Goal: Transaction & Acquisition: Purchase product/service

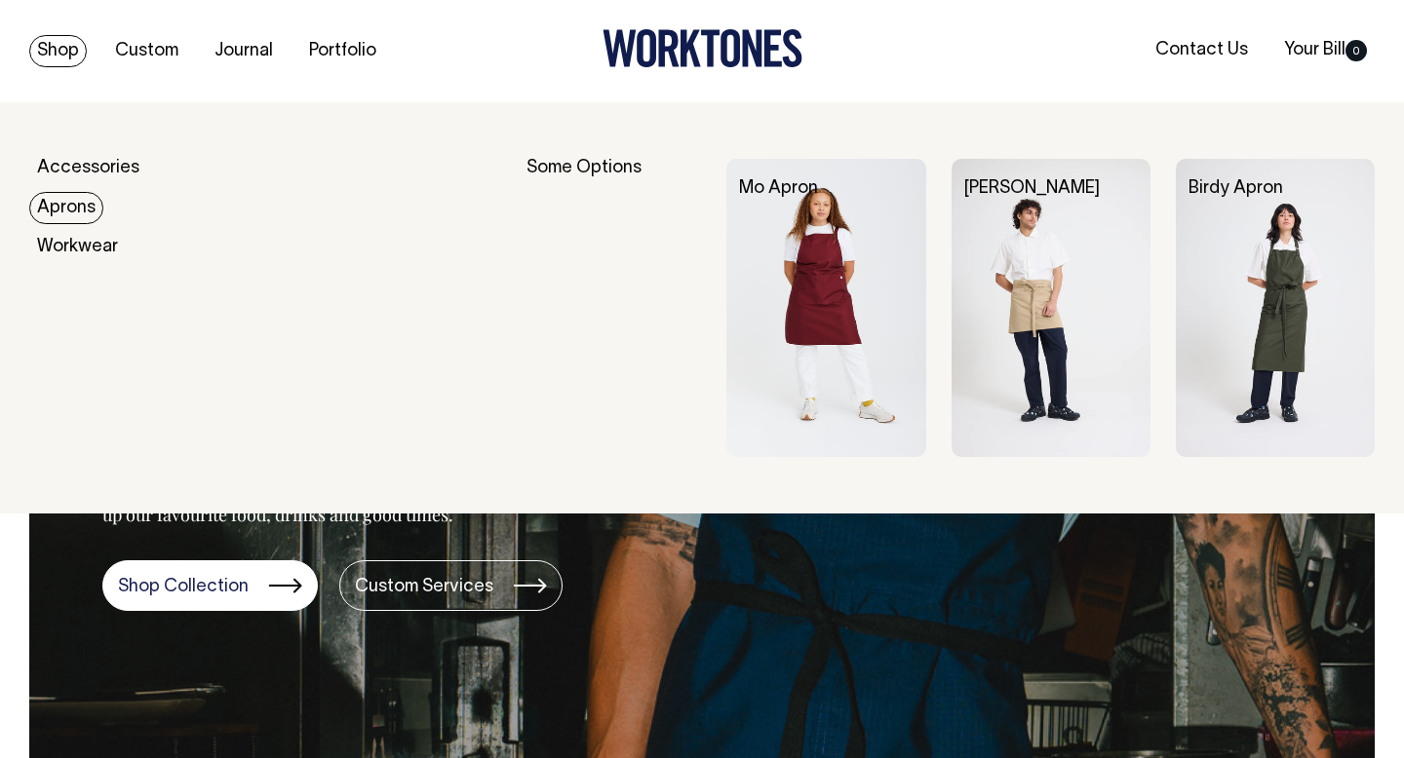
click at [69, 203] on link "Aprons" at bounding box center [66, 208] width 74 height 32
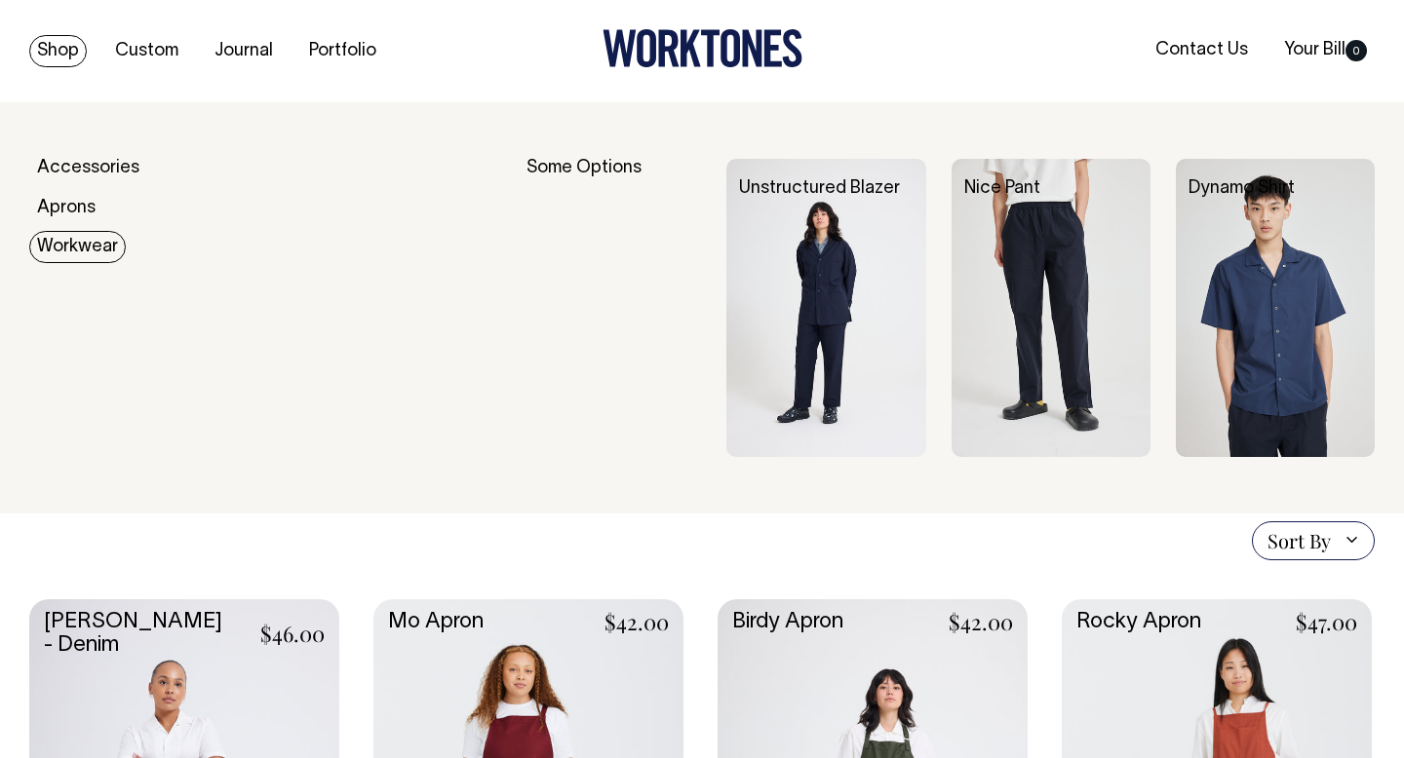
click at [66, 258] on link "Workwear" at bounding box center [77, 247] width 97 height 32
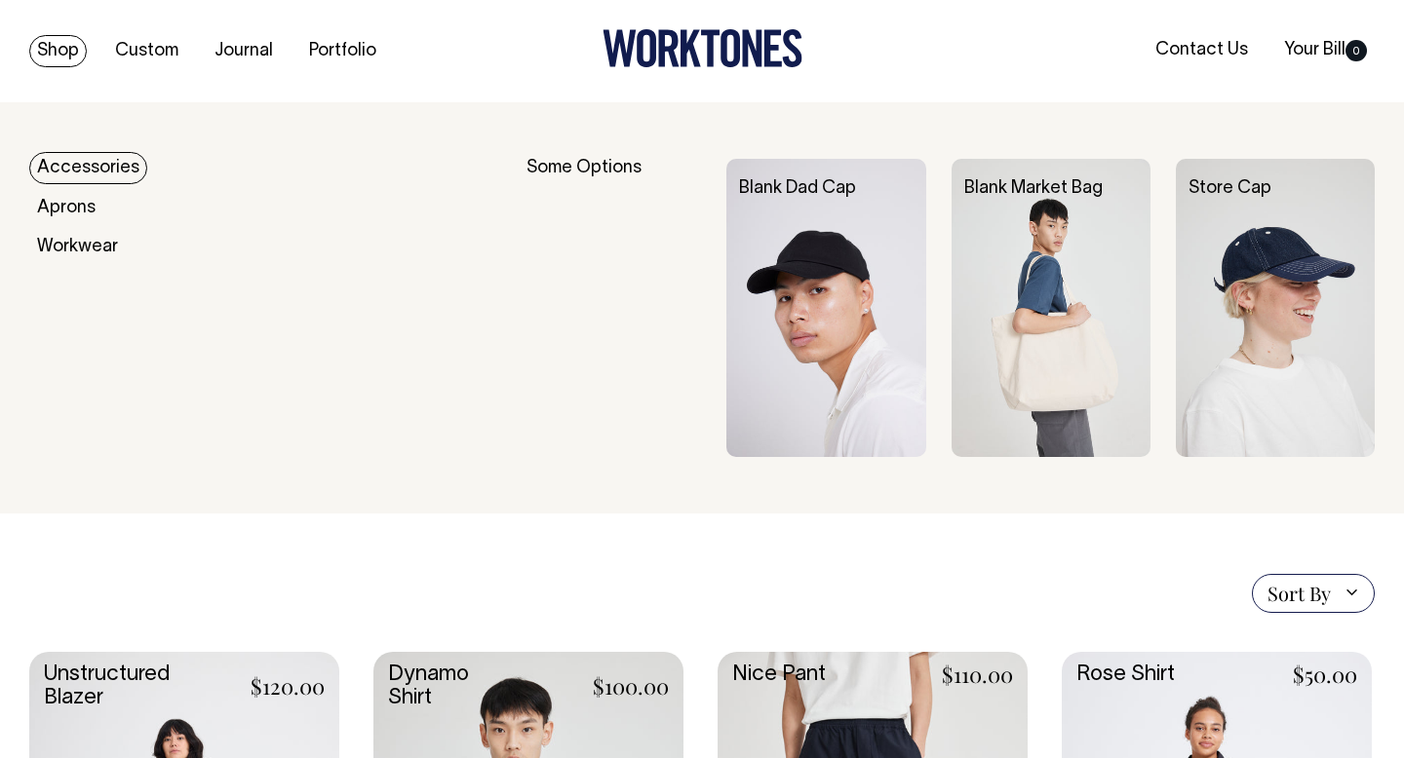
click at [77, 170] on link "Accessories" at bounding box center [88, 168] width 118 height 32
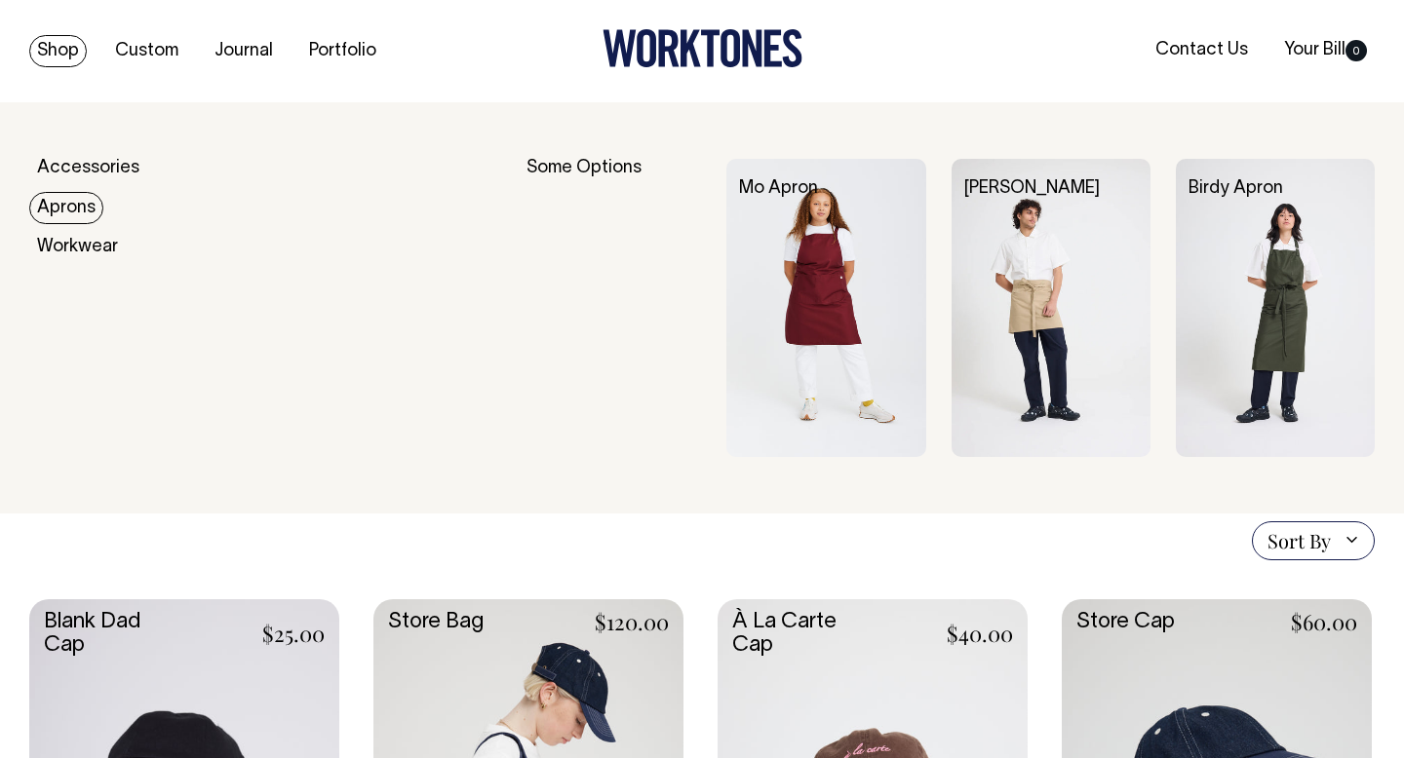
click at [76, 203] on link "Aprons" at bounding box center [66, 208] width 74 height 32
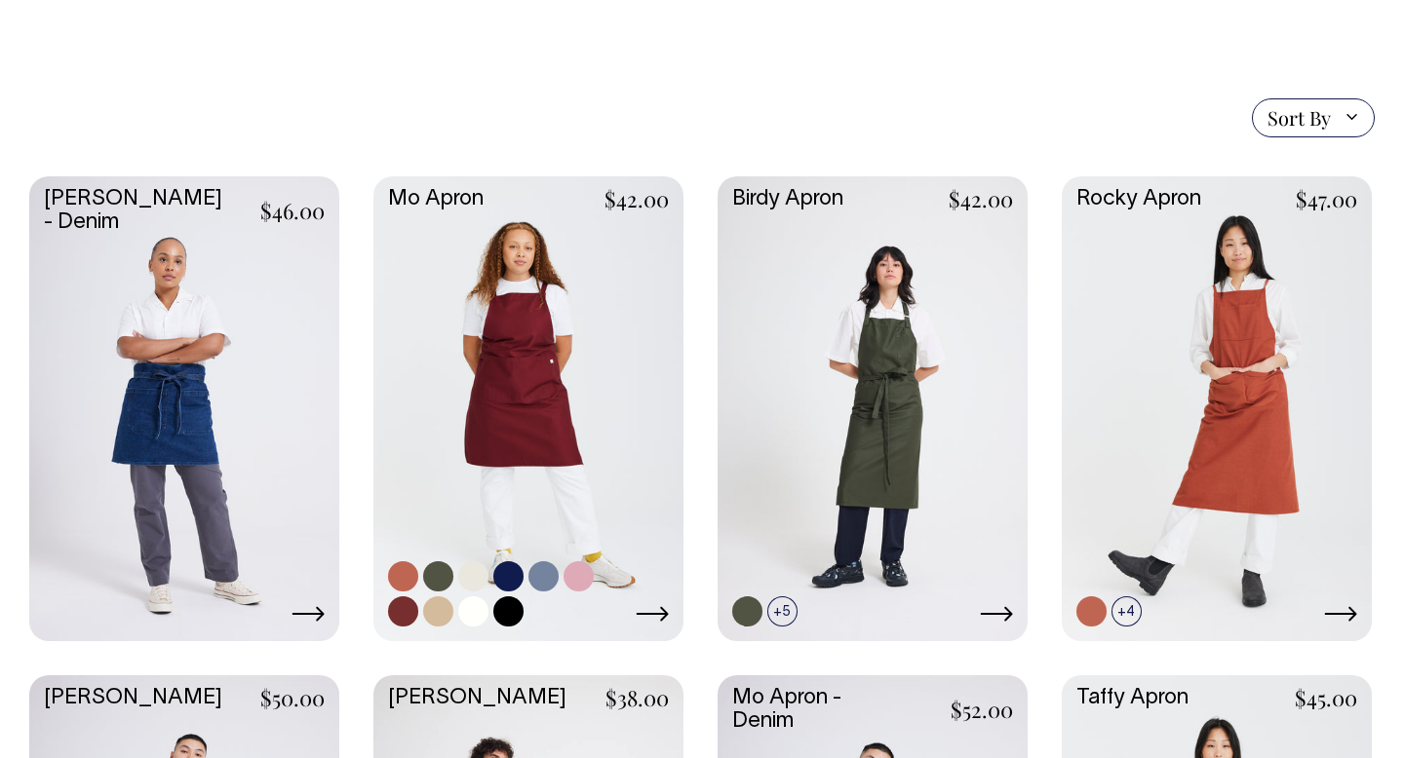
click at [580, 390] on link at bounding box center [528, 406] width 310 height 461
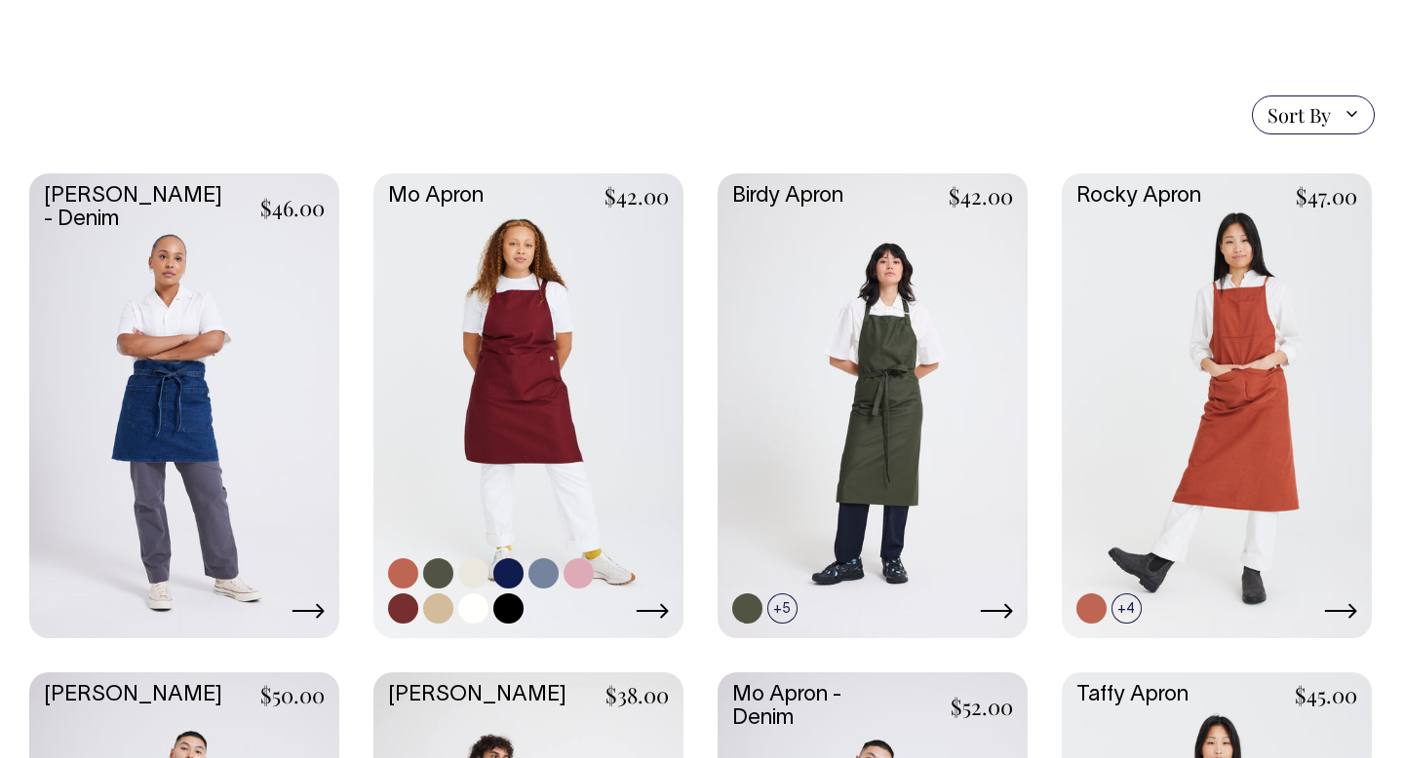
scroll to position [427, 0]
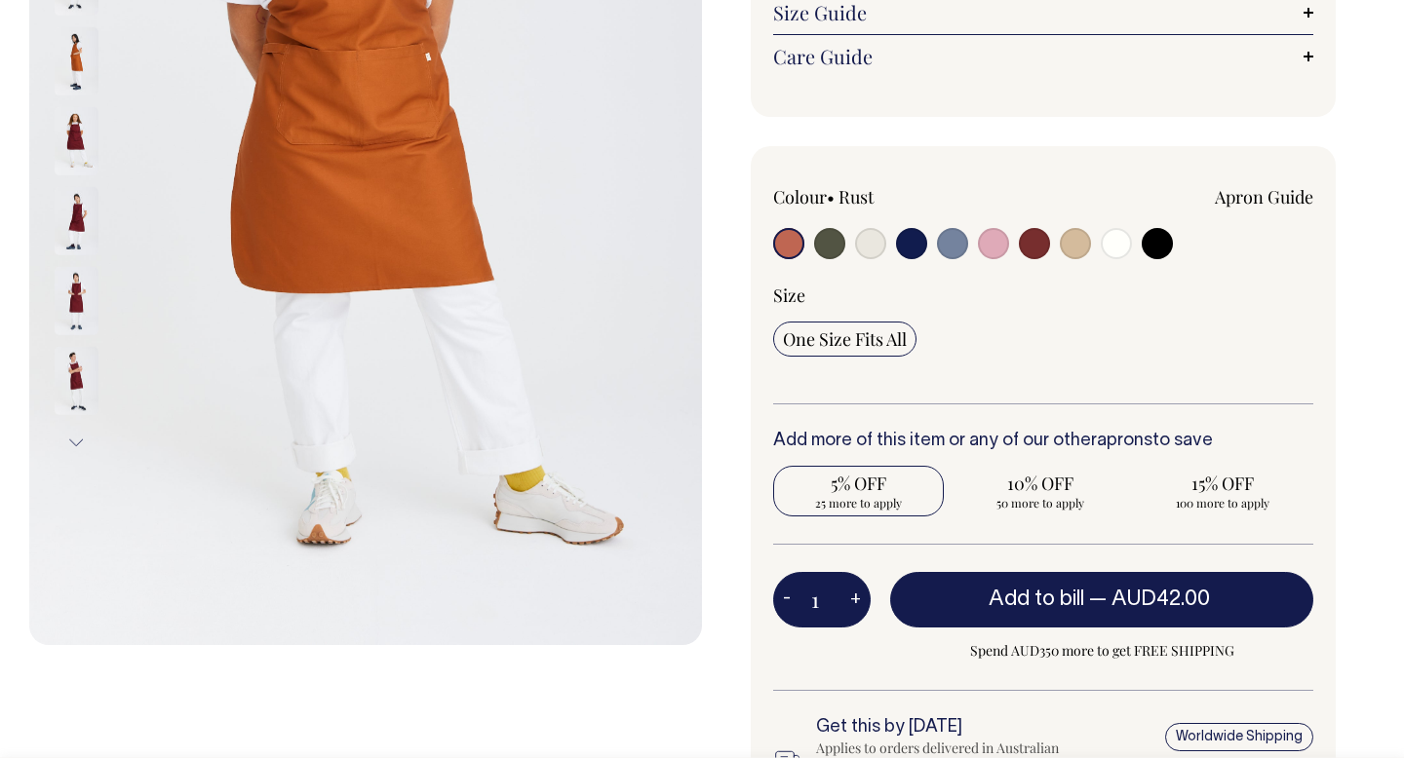
scroll to position [466, 0]
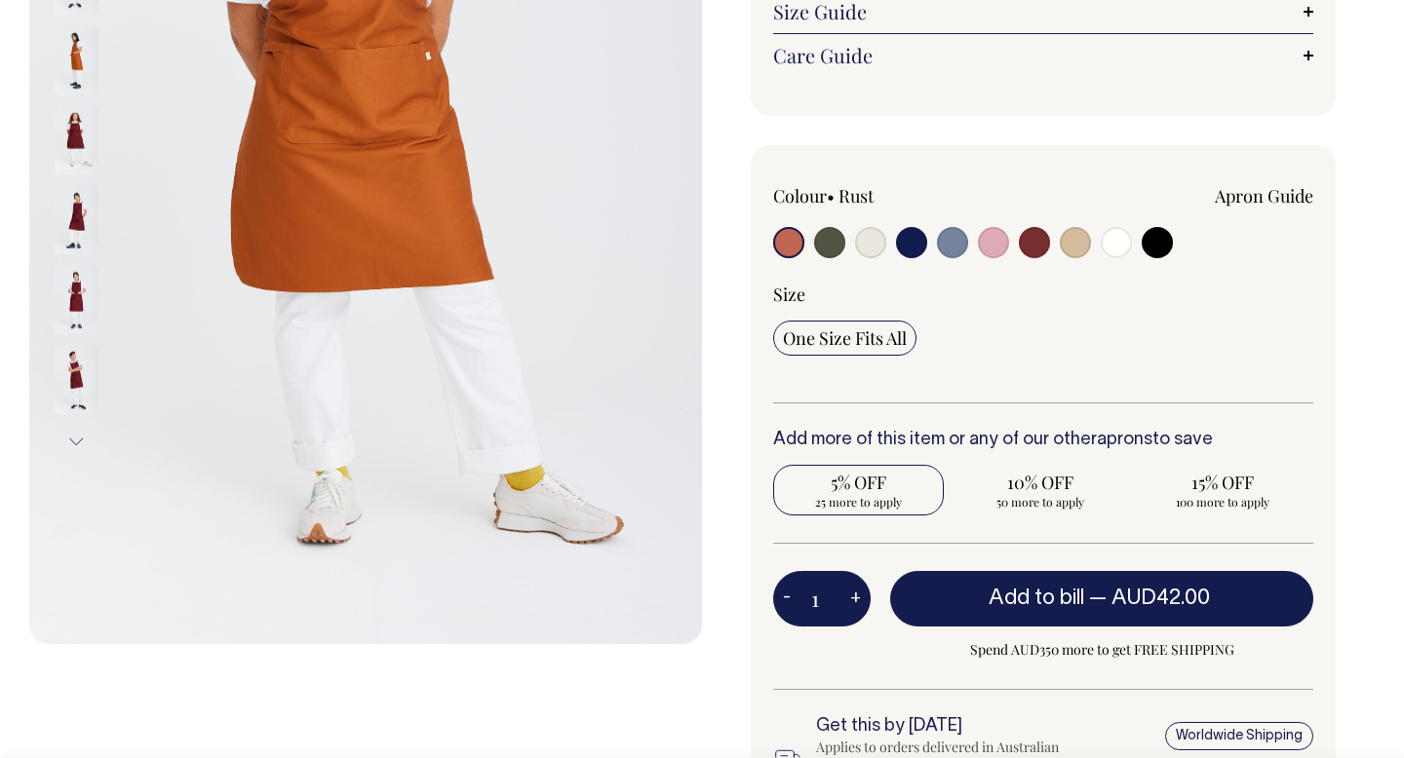
click at [881, 494] on span "25 more to apply" at bounding box center [858, 502] width 151 height 16
click at [881, 494] on input "5% OFF 25 more to apply" at bounding box center [858, 490] width 171 height 51
radio input "true"
type input "25"
radio input "true"
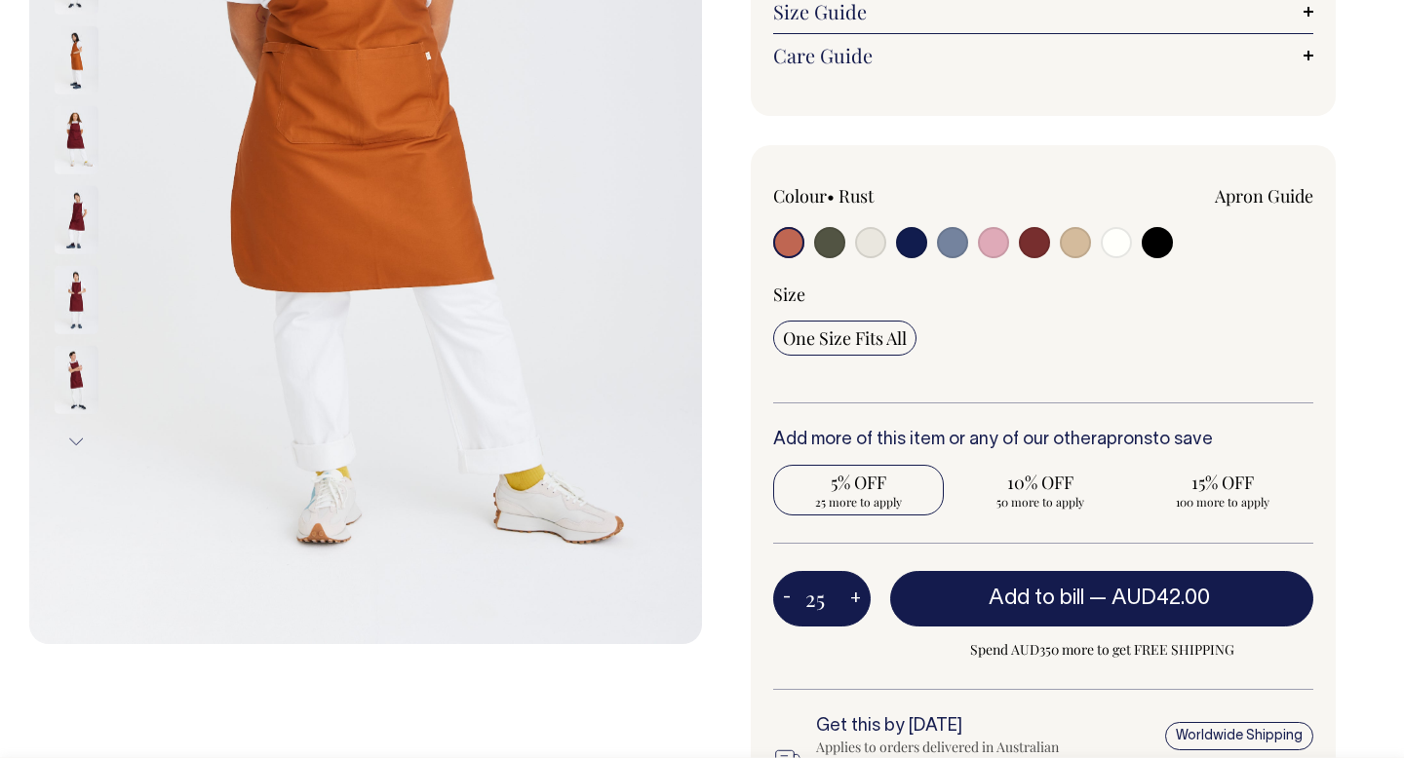
select select
type input "25"
